Goal: Task Accomplishment & Management: Manage account settings

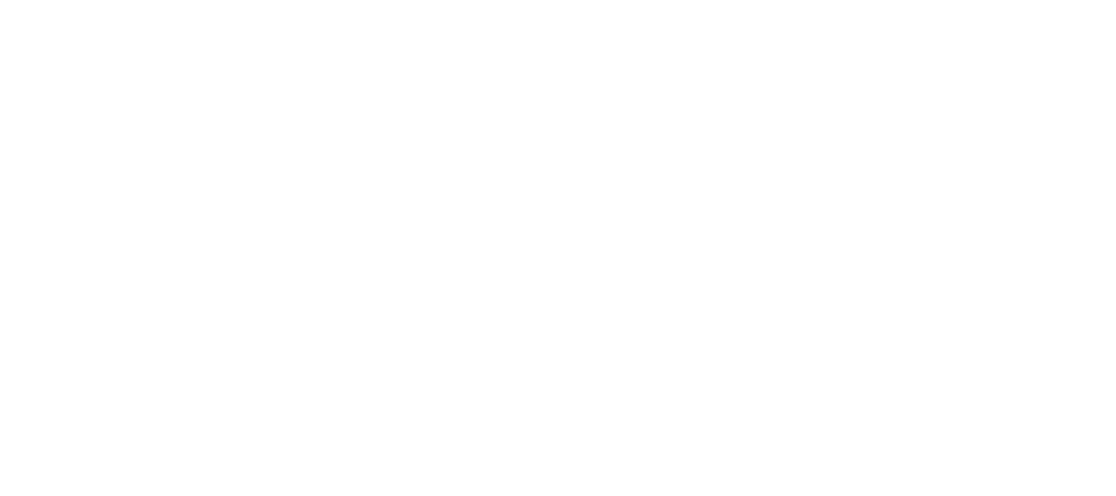
click at [665, 371] on body at bounding box center [558, 248] width 1116 height 496
click at [889, 328] on body at bounding box center [558, 248] width 1116 height 496
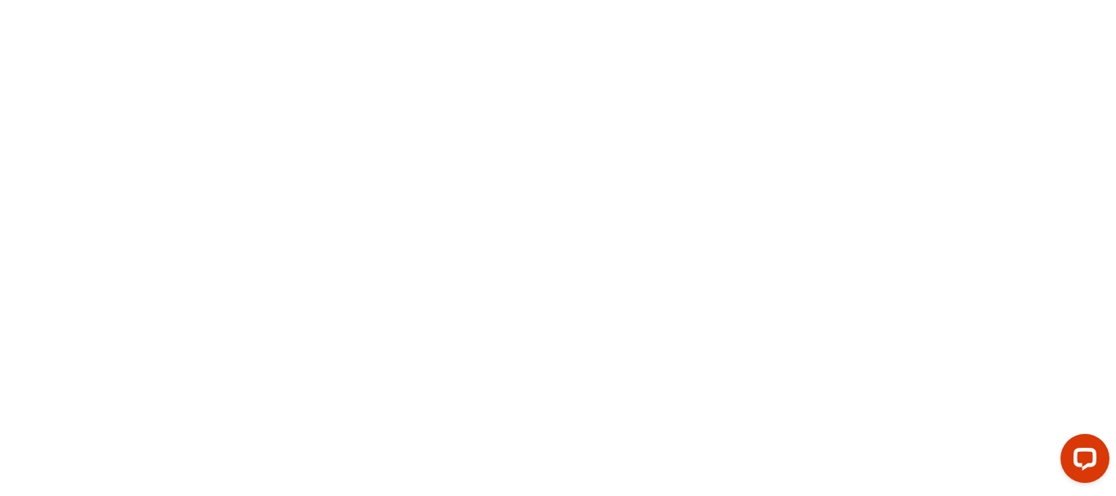
click at [889, 328] on body at bounding box center [558, 248] width 1116 height 496
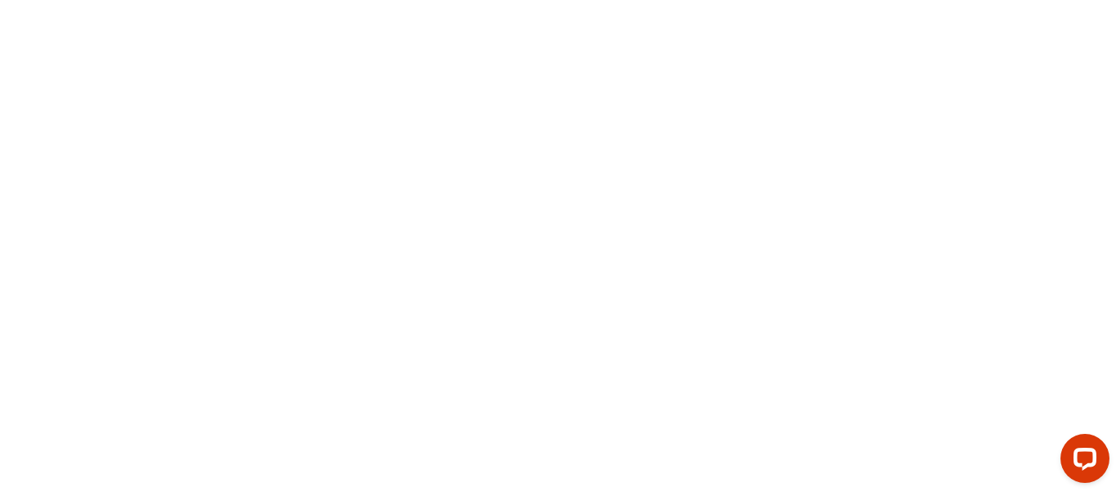
click at [889, 328] on body at bounding box center [558, 248] width 1116 height 496
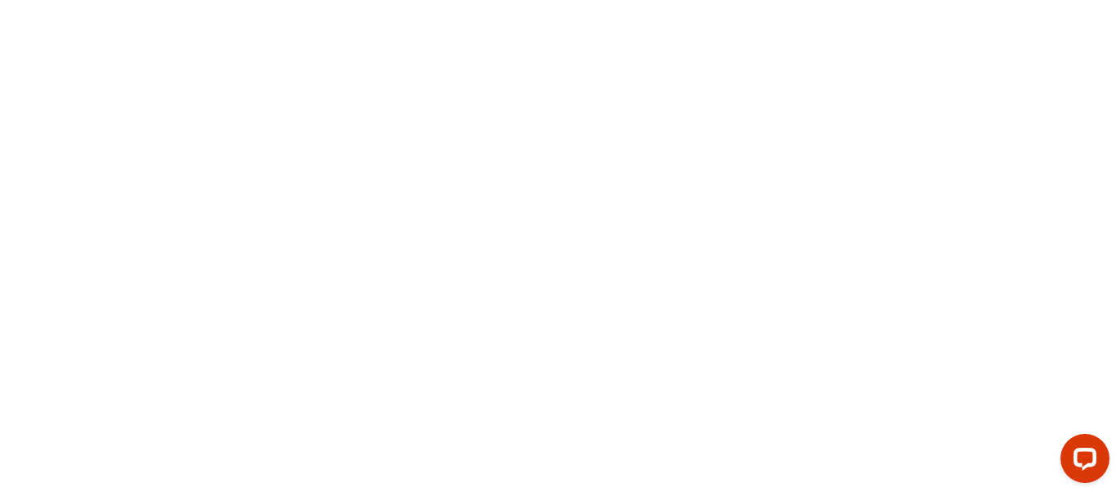
click at [889, 328] on body at bounding box center [558, 248] width 1116 height 496
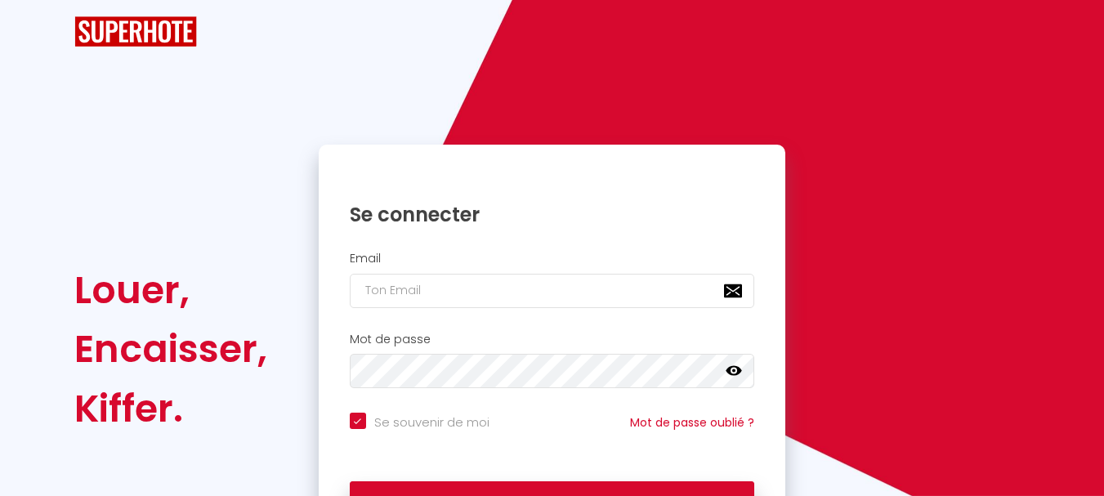
checkbox input "true"
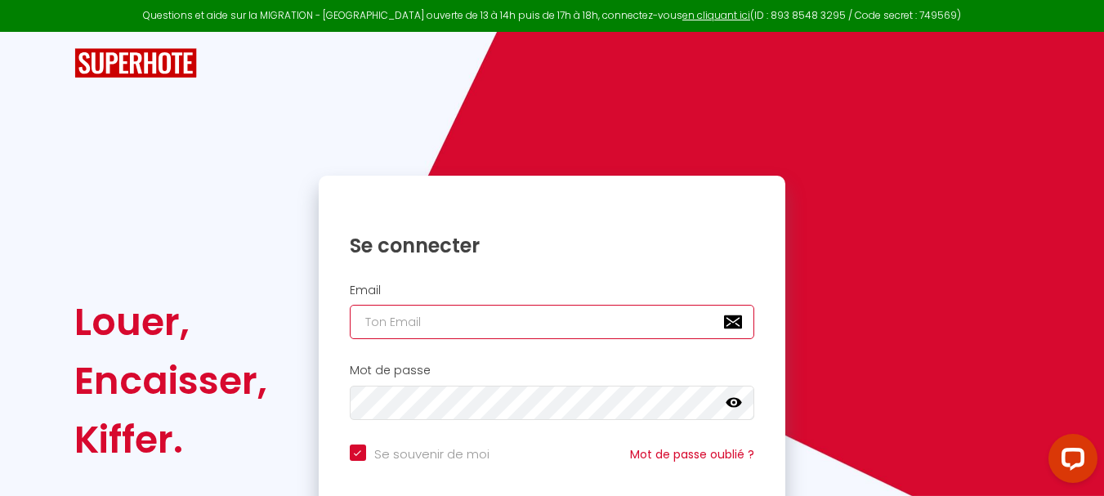
type input "[PERSON_NAME][EMAIL_ADDRESS][DOMAIN_NAME]"
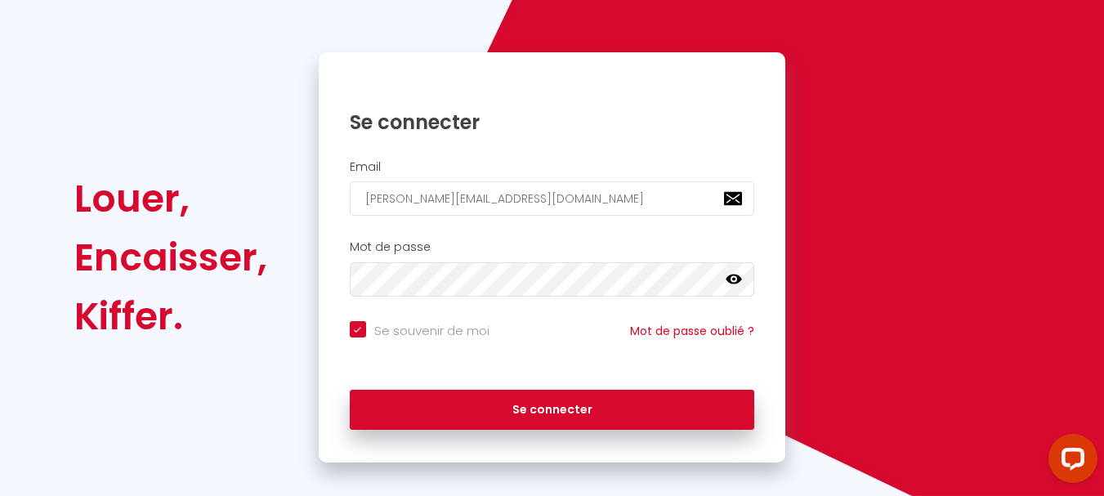
scroll to position [131, 0]
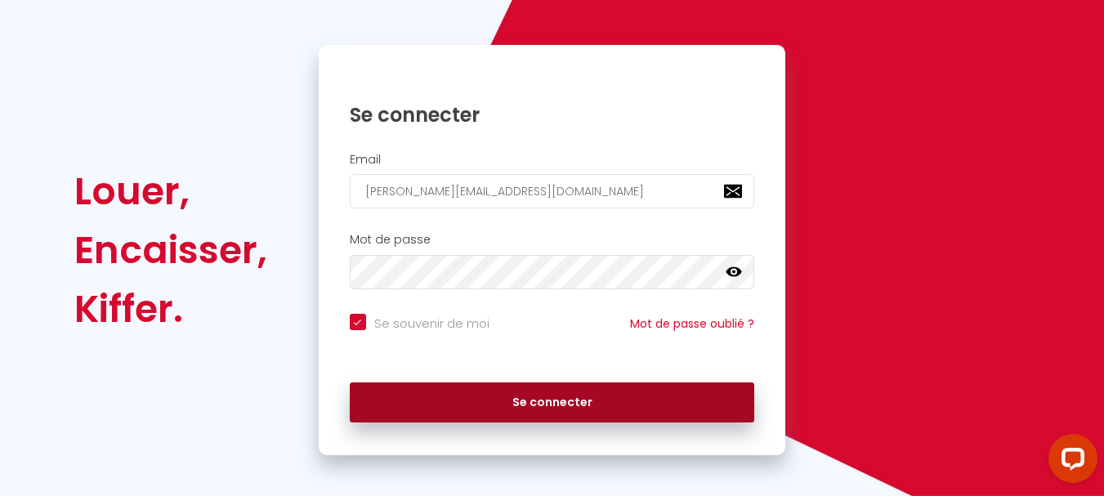
click at [674, 395] on button "Se connecter" at bounding box center [552, 402] width 405 height 41
checkbox input "true"
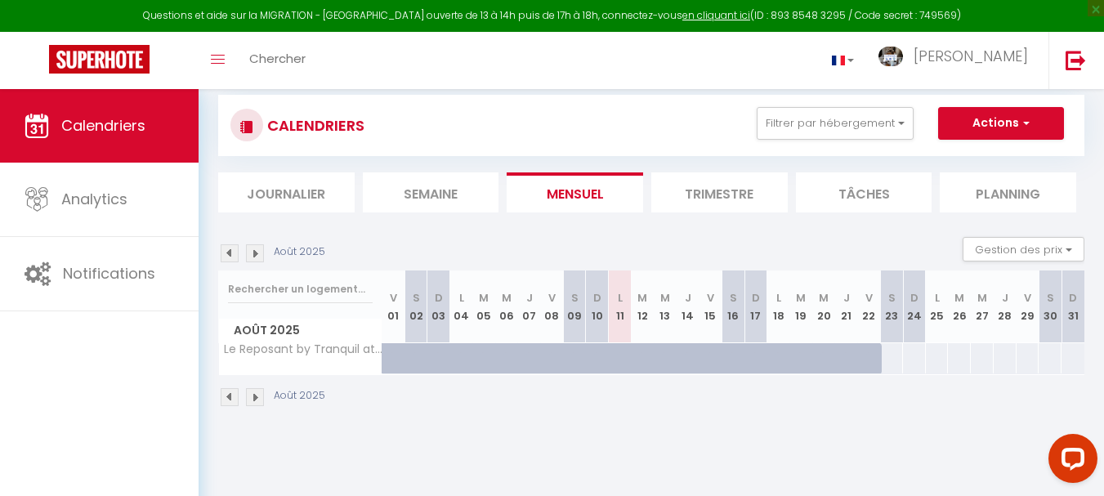
scroll to position [40, 0]
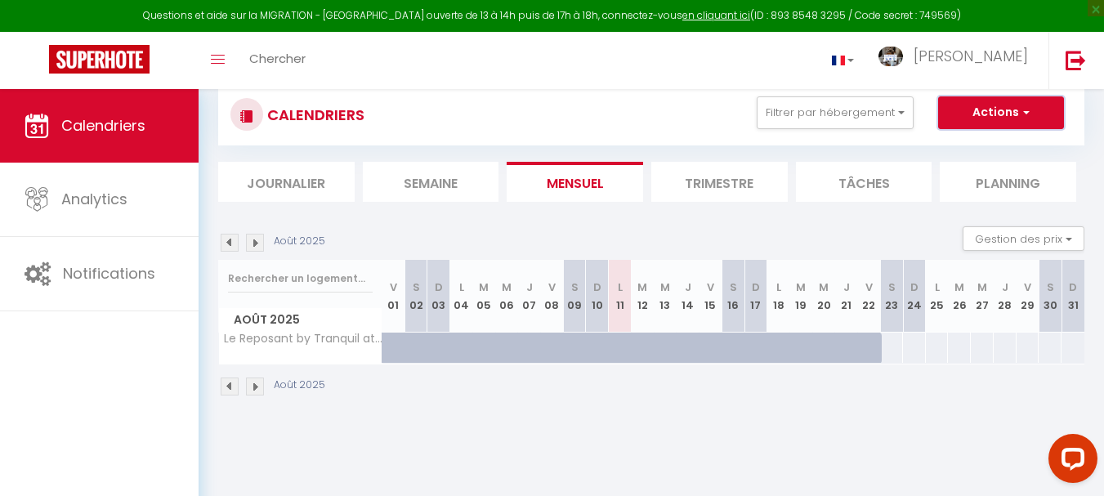
click at [1028, 102] on button "Actions" at bounding box center [1001, 112] width 126 height 33
click at [865, 342] on div at bounding box center [869, 347] width 23 height 31
click at [1063, 451] on div "Open LiveChat chat widget" at bounding box center [1073, 458] width 28 height 28
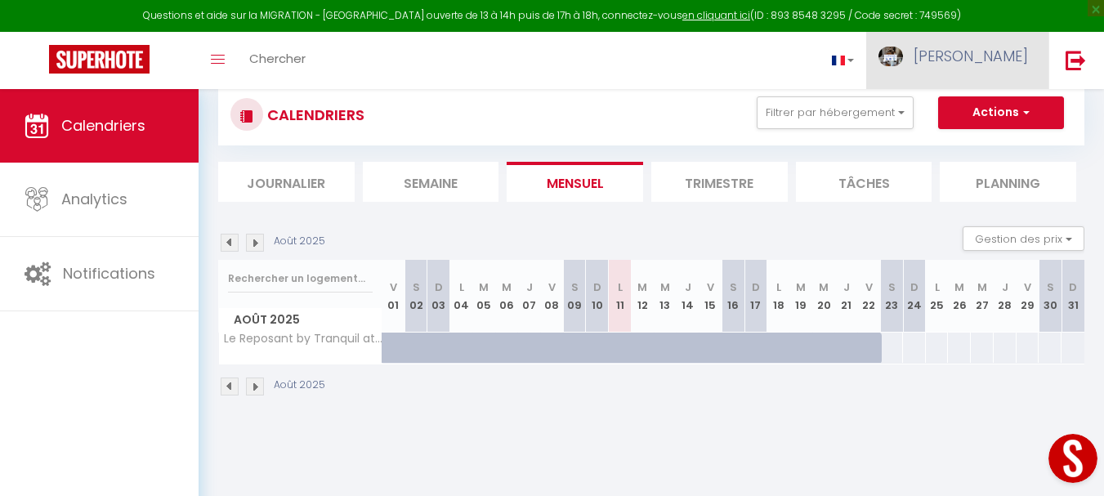
click at [995, 56] on span "[PERSON_NAME]" at bounding box center [970, 56] width 114 height 20
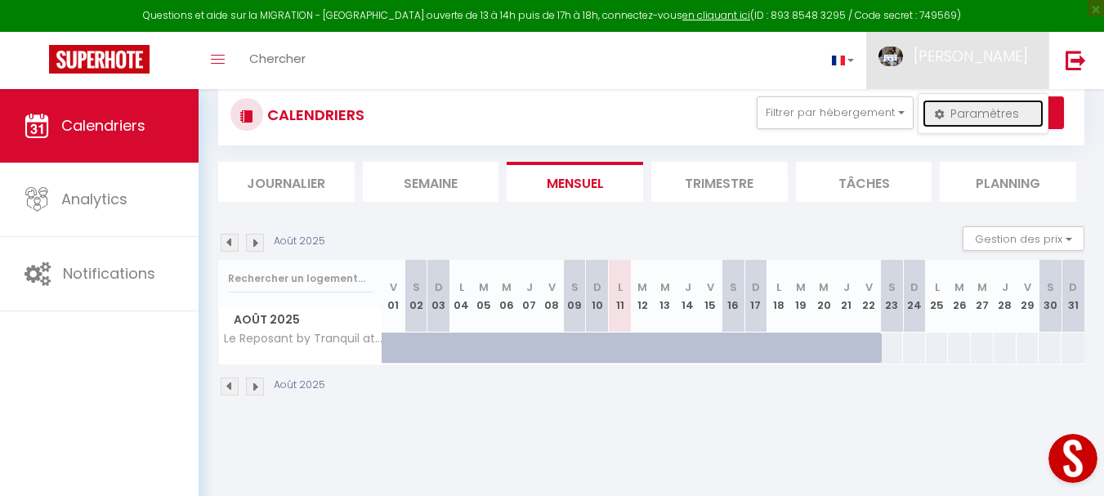
click at [986, 114] on link "Paramètres" at bounding box center [982, 114] width 121 height 28
select select "fr"
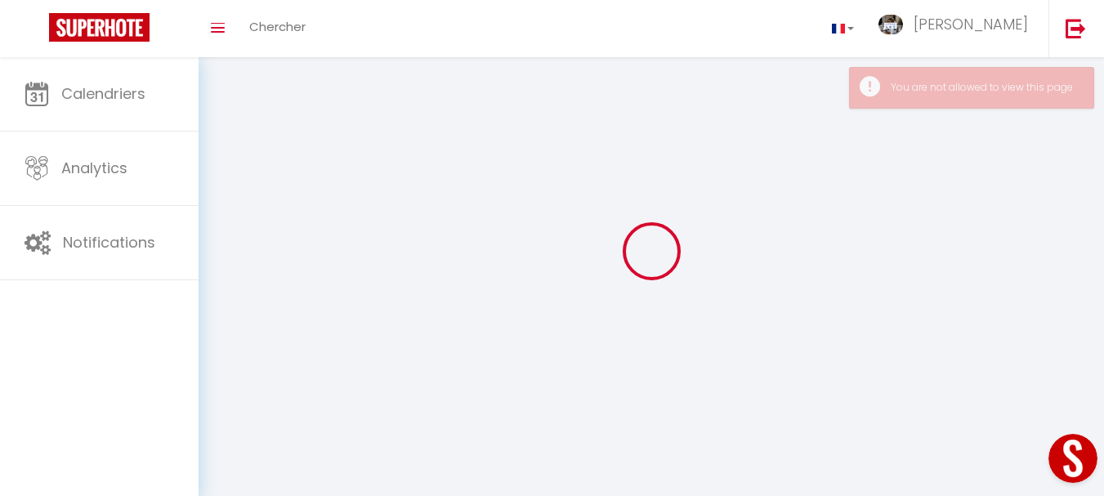
type input "[PERSON_NAME]"
type input "OUAMROUCHE"
type input "[URL][DOMAIN_NAME]"
select select
select select "28"
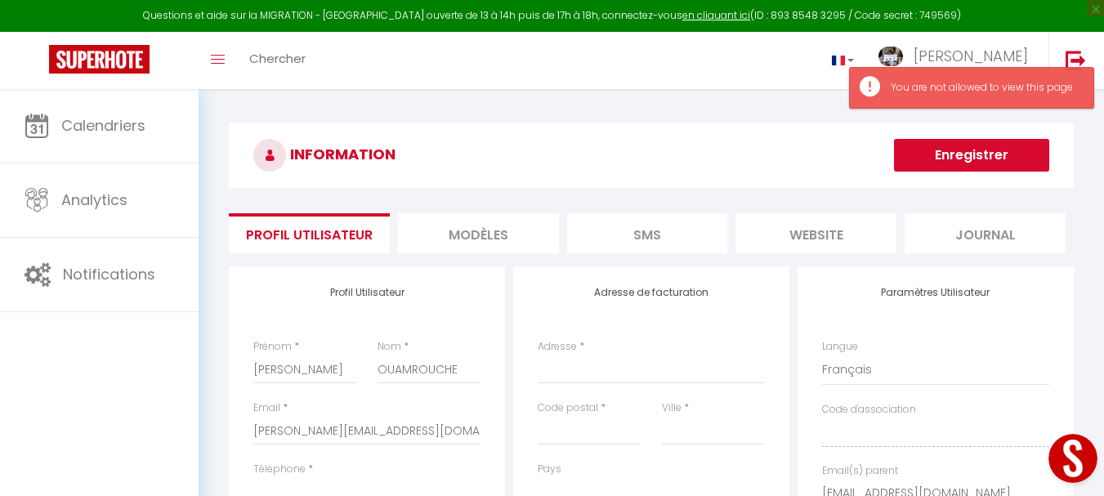
select select
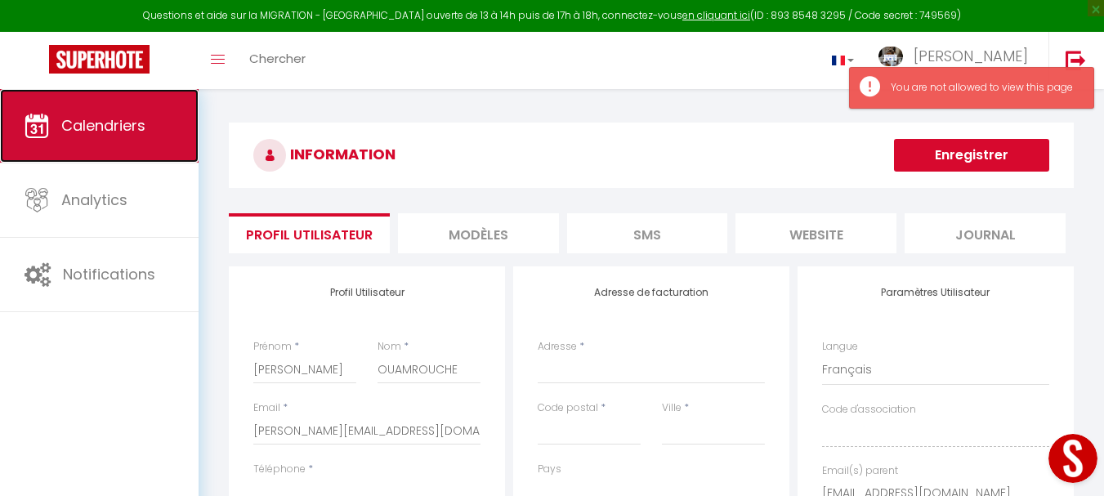
click at [139, 112] on link "Calendriers" at bounding box center [99, 126] width 199 height 74
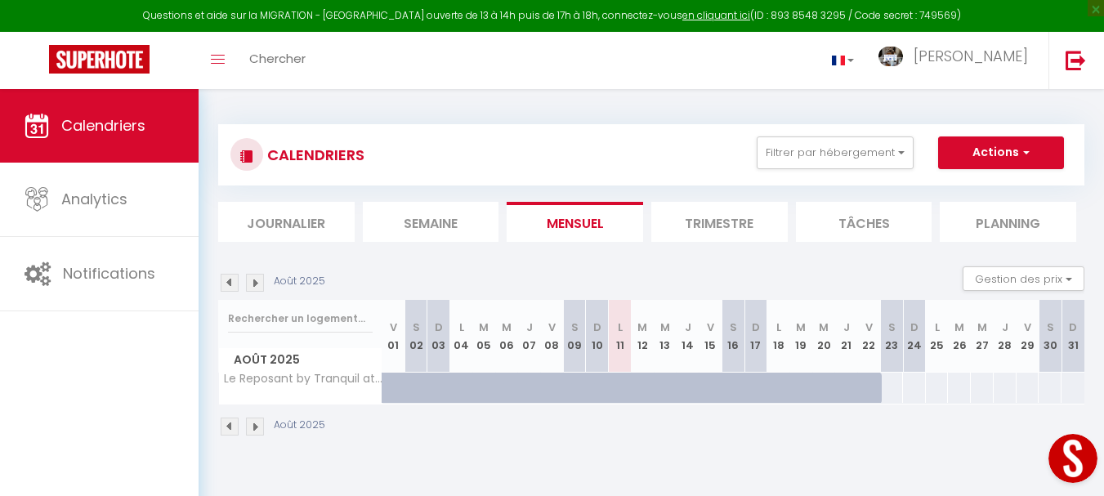
click at [863, 387] on div at bounding box center [869, 388] width 23 height 31
click at [1054, 279] on button "Gestion des prix" at bounding box center [1023, 278] width 122 height 25
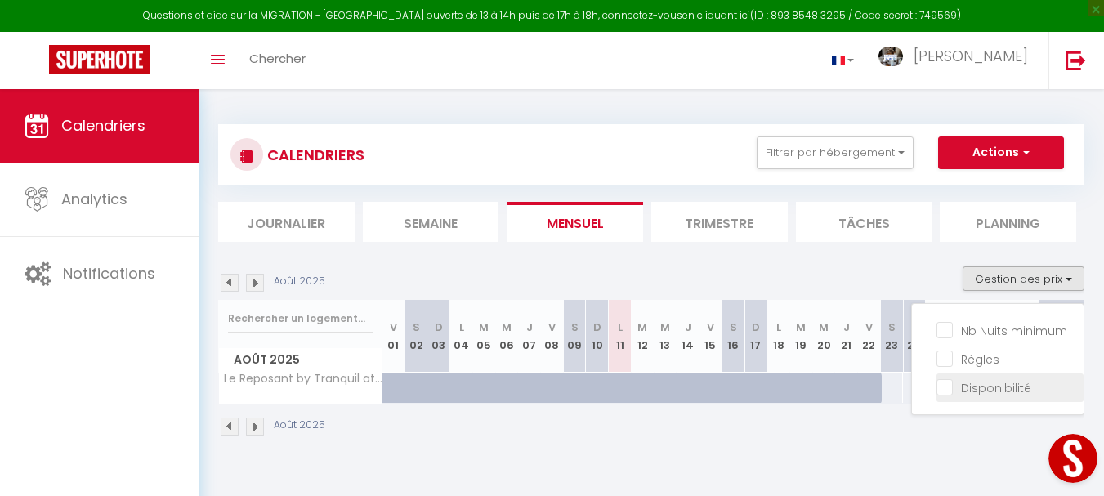
click at [1007, 390] on input "Disponibilité" at bounding box center [1009, 386] width 147 height 16
checkbox input "true"
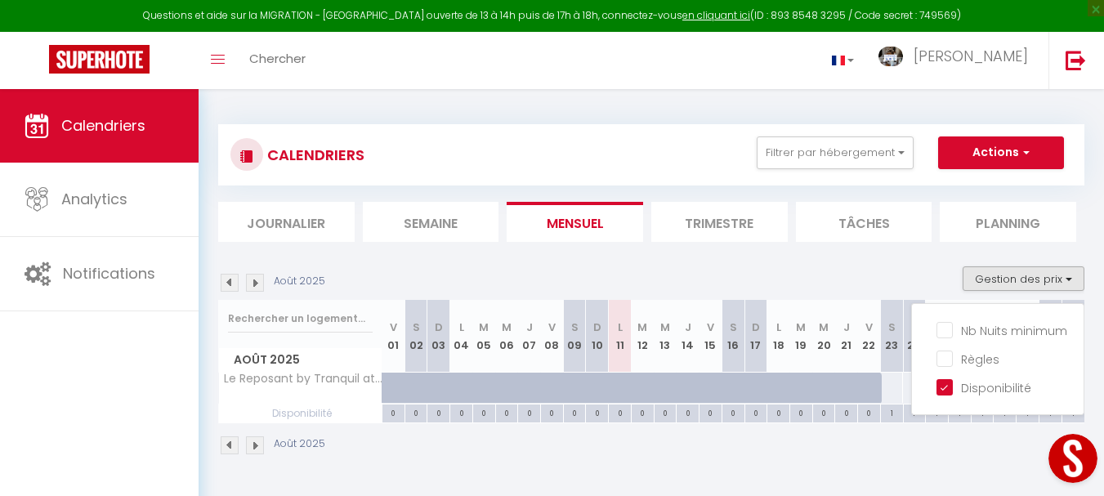
click at [911, 468] on div "Août 2025" at bounding box center [651, 447] width 866 height 48
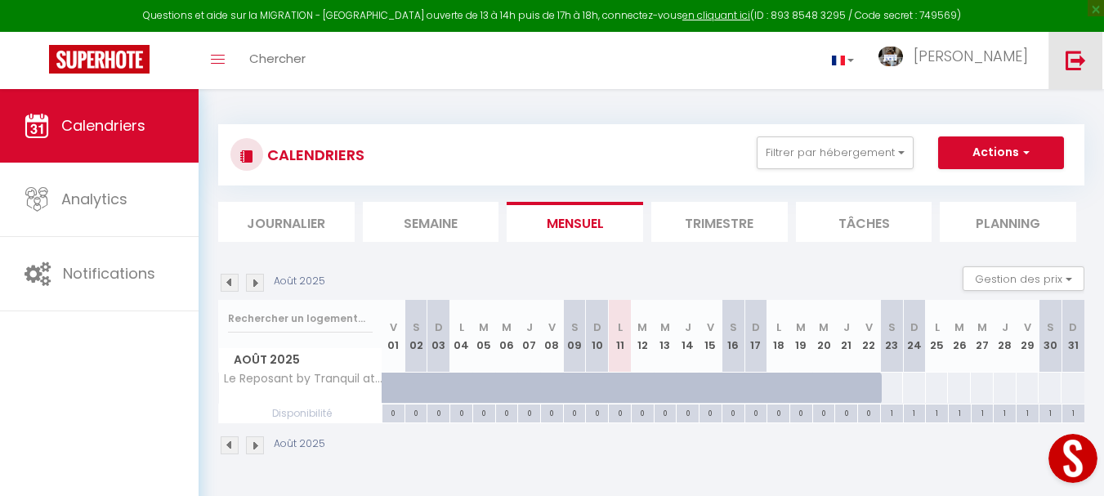
click at [1071, 52] on img at bounding box center [1075, 60] width 20 height 20
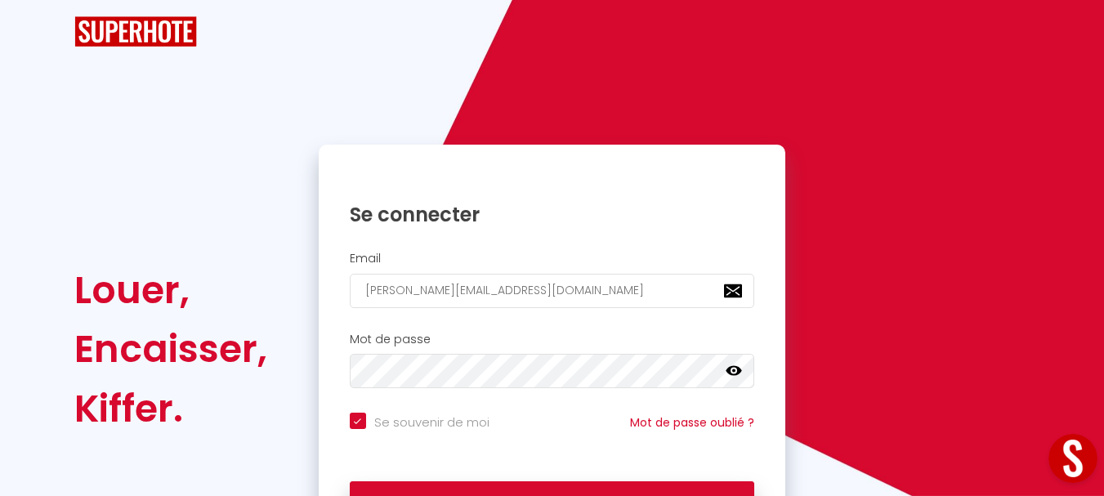
checkbox input "true"
